Goal: Information Seeking & Learning: Learn about a topic

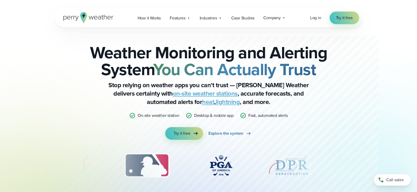
click at [173, 95] on link "on-site weather stations" at bounding box center [205, 93] width 65 height 9
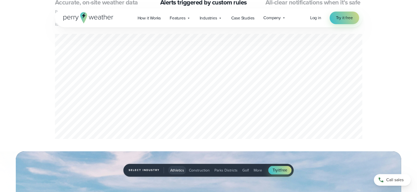
scroll to position [289, 0]
